Goal: Find contact information: Find contact information

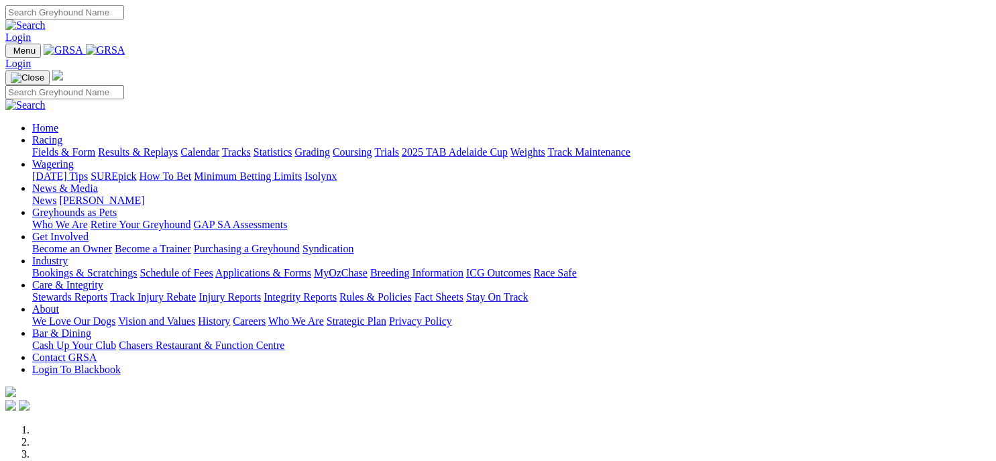
click at [97, 351] on link "Contact GRSA" at bounding box center [64, 356] width 64 height 11
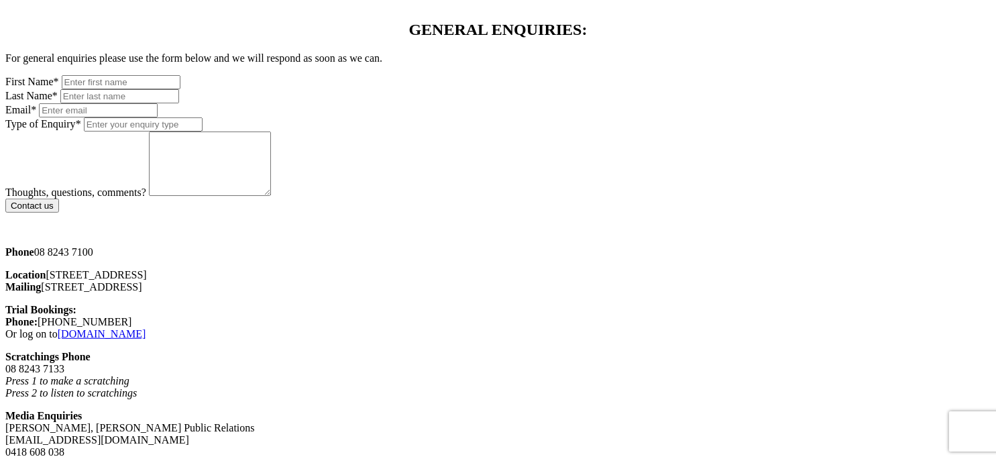
scroll to position [805, 0]
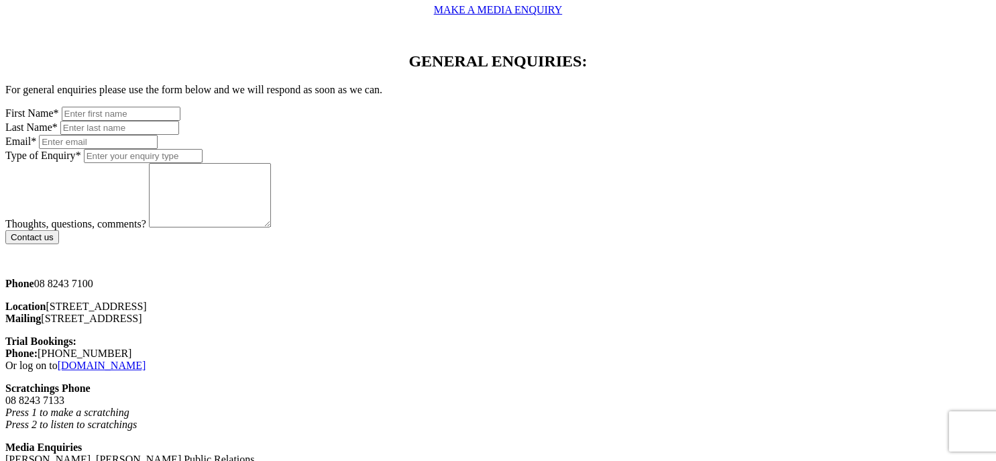
drag, startPoint x: 526, startPoint y: 175, endPoint x: 603, endPoint y: 172, distance: 76.5
copy p "[EMAIL_ADDRESS][DOMAIN_NAME]"
